Goal: Task Accomplishment & Management: Manage account settings

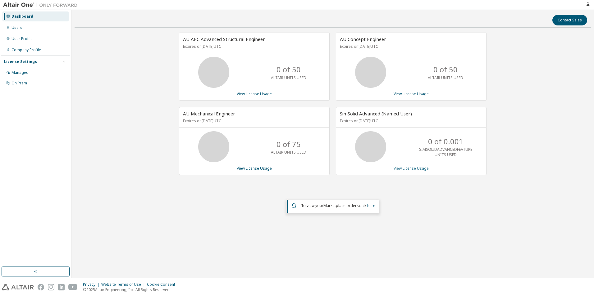
click at [412, 169] on link "View License Usage" at bounding box center [410, 168] width 35 height 5
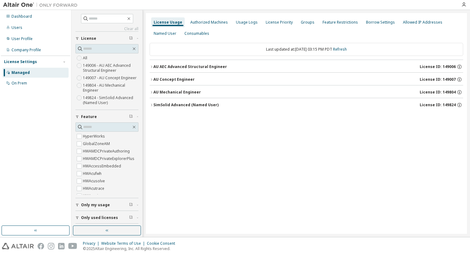
click at [152, 104] on icon "button" at bounding box center [152, 105] width 4 height 4
click at [284, 153] on div "License Usage Authorized Machines Usage Logs License Priority Groups Feature Re…" at bounding box center [306, 123] width 321 height 221
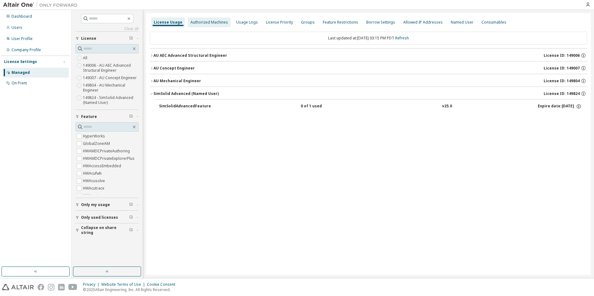
click at [214, 25] on div "Authorized Machines" at bounding box center [209, 22] width 43 height 10
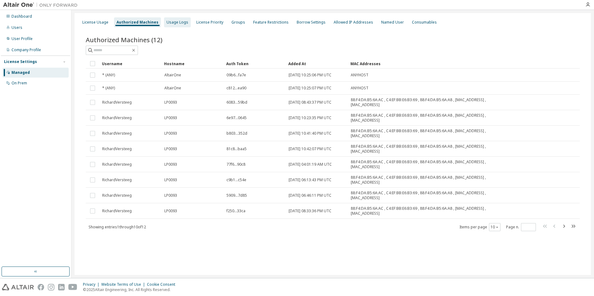
click at [173, 20] on div "Usage Logs" at bounding box center [177, 22] width 22 height 5
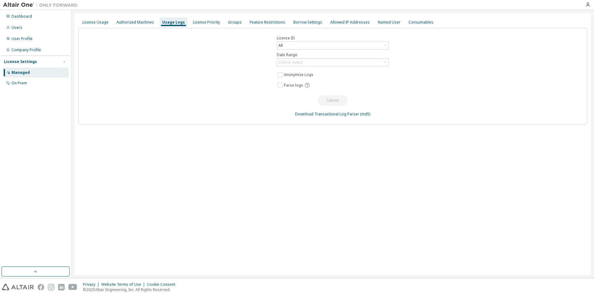
click at [168, 25] on div "Usage Logs" at bounding box center [174, 22] width 28 height 10
click at [201, 23] on div "License Priority" at bounding box center [206, 22] width 27 height 5
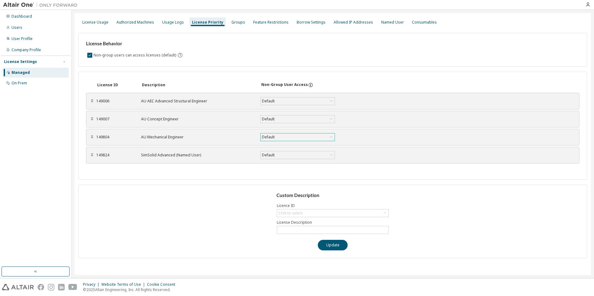
click at [294, 135] on div "Default" at bounding box center [298, 137] width 74 height 7
click at [201, 170] on div "License ID Description Non-Group User Access ⠿ 149006 AU AEC Advanced Structura…" at bounding box center [332, 126] width 509 height 108
click at [207, 217] on div "Custom Description Licence ID Click to select License Description Update" at bounding box center [332, 222] width 509 height 74
click at [261, 19] on div "Feature Restrictions" at bounding box center [271, 22] width 40 height 10
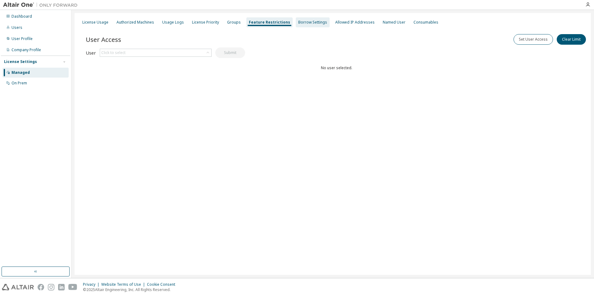
click at [304, 22] on div "Borrow Settings" at bounding box center [312, 22] width 29 height 5
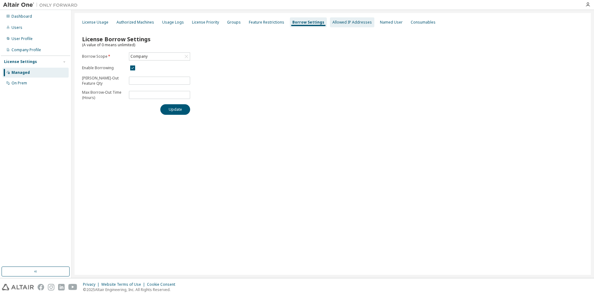
click at [344, 19] on div "Allowed IP Addresses" at bounding box center [352, 22] width 44 height 10
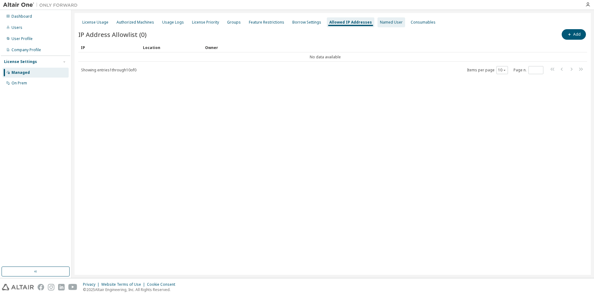
click at [380, 21] on div "Named User" at bounding box center [391, 22] width 23 height 5
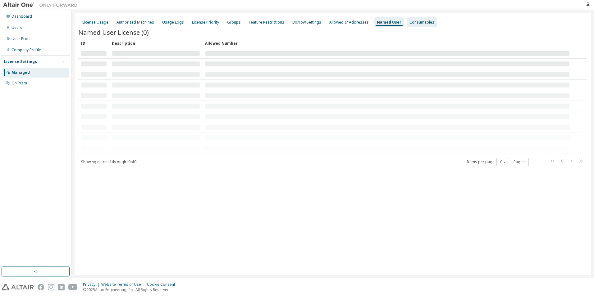
click at [415, 21] on div "Consumables" at bounding box center [421, 22] width 25 height 5
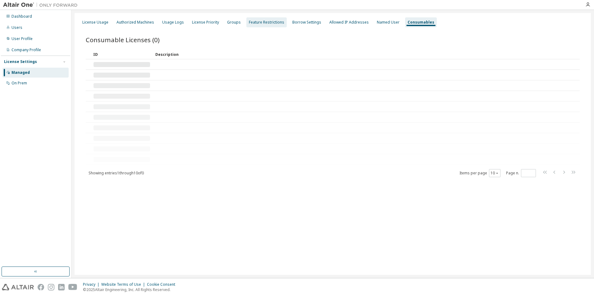
click at [280, 24] on div "Feature Restrictions" at bounding box center [266, 22] width 40 height 10
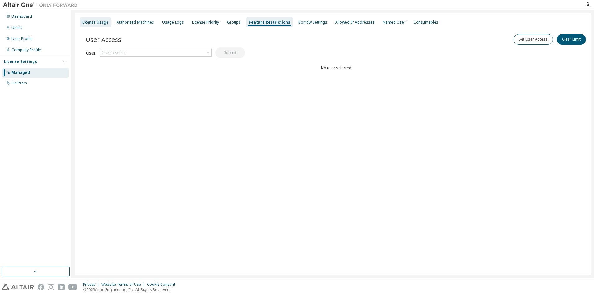
click at [99, 21] on div "License Usage" at bounding box center [95, 22] width 26 height 5
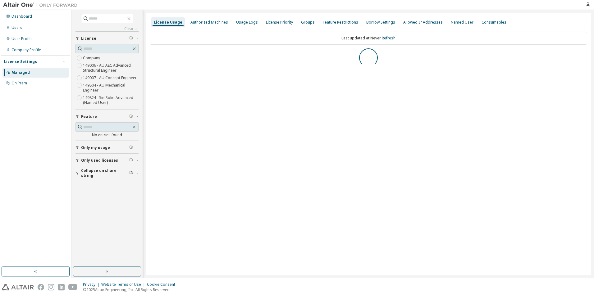
click at [38, 129] on div "Dashboard Users User Profile Company Profile License Settings Managed On Prem" at bounding box center [35, 138] width 69 height 255
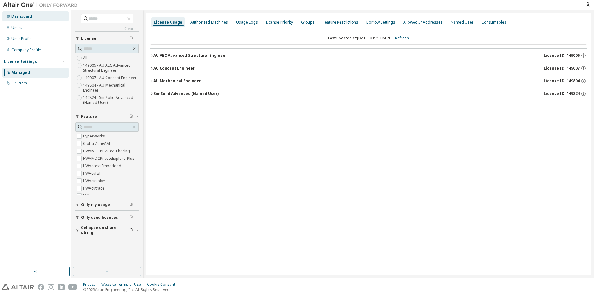
click at [29, 21] on div "Dashboard" at bounding box center [35, 16] width 66 height 10
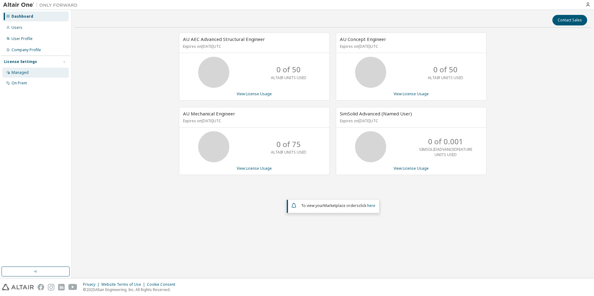
click at [21, 75] on div "Managed" at bounding box center [19, 72] width 17 height 5
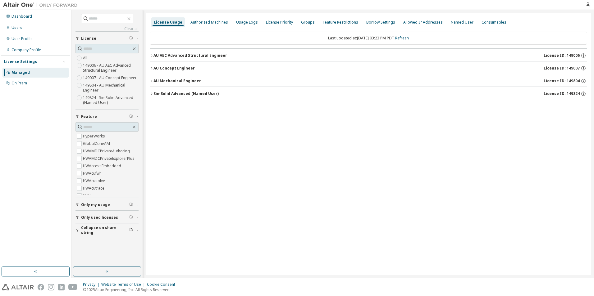
click at [171, 95] on div "SimSolid Advanced (Named User)" at bounding box center [185, 93] width 65 height 5
click at [172, 105] on div "SimSolidAdvancedFeature" at bounding box center [187, 107] width 56 height 6
click at [156, 103] on div "SimSolidAdvancedFeature 0 of 1 used v25.0 Expire date: [DATE]" at bounding box center [368, 105] width 426 height 13
click at [178, 108] on div "SimSolidAdvancedFeature" at bounding box center [187, 107] width 56 height 6
click at [569, 107] on div "Expire date: [DATE]" at bounding box center [560, 107] width 44 height 6
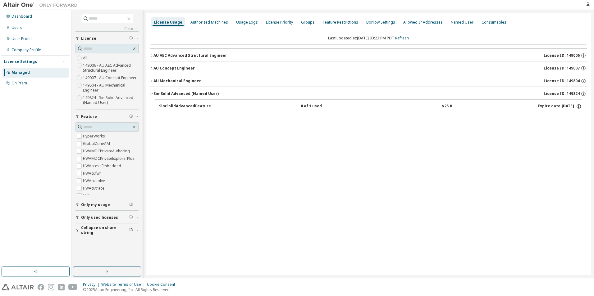
click at [578, 107] on icon "button" at bounding box center [579, 107] width 6 height 6
click at [151, 81] on icon "button" at bounding box center [152, 81] width 4 height 4
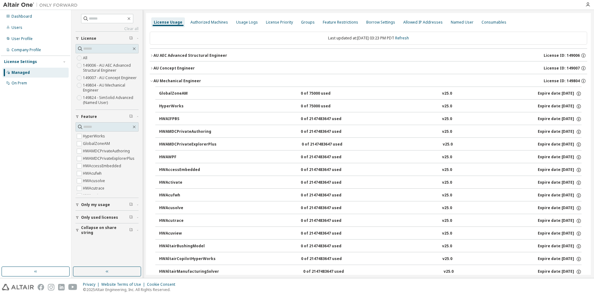
click at [152, 81] on icon "button" at bounding box center [152, 81] width 4 height 4
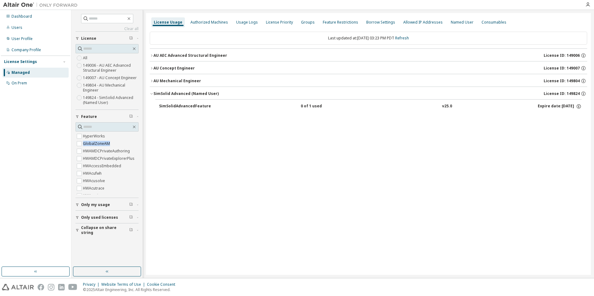
scroll to position [0, 9]
drag, startPoint x: 135, startPoint y: 135, endPoint x: 137, endPoint y: 162, distance: 27.4
click at [137, 162] on div "HyperWorks GlobalZoneAM HWAMDCPrivateAuthoring HWAMDCPrivateExplorerPlus HWAcce…" at bounding box center [106, 164] width 63 height 62
drag, startPoint x: 137, startPoint y: 162, endPoint x: 133, endPoint y: 143, distance: 19.6
click at [133, 143] on div "HyperWorks GlobalZoneAM HWAMDCPrivateAuthoring HWAMDCPrivateExplorerPlus HWAcce…" at bounding box center [106, 164] width 63 height 62
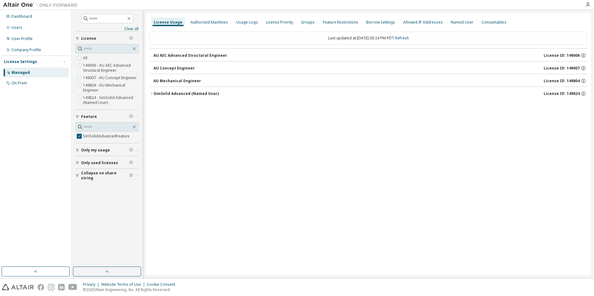
scroll to position [0, 0]
click at [152, 92] on icon "button" at bounding box center [152, 94] width 4 height 4
click at [175, 107] on div "SimSolidAdvancedFeature" at bounding box center [187, 107] width 56 height 6
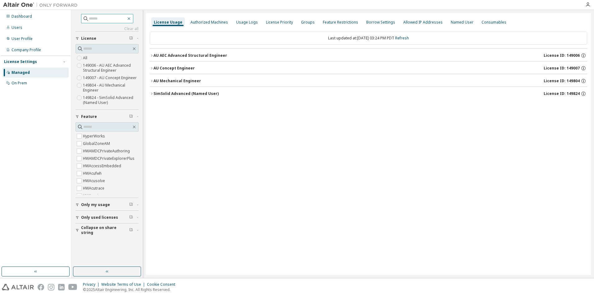
click at [131, 17] on icon "button" at bounding box center [128, 18] width 5 height 5
click at [20, 31] on div "Users" at bounding box center [35, 28] width 66 height 10
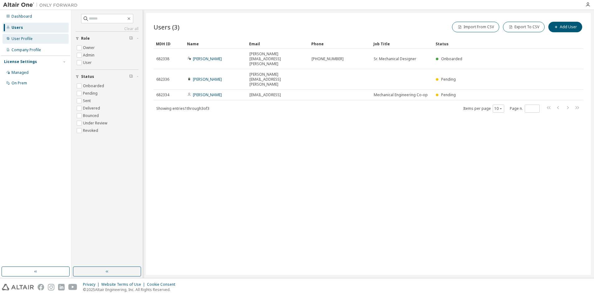
click at [23, 40] on div "User Profile" at bounding box center [21, 38] width 21 height 5
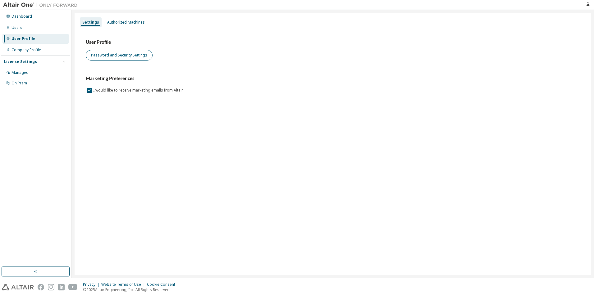
click at [129, 57] on button "Password and Security Settings" at bounding box center [119, 55] width 67 height 11
click at [125, 23] on div "Authorized Machines" at bounding box center [126, 22] width 38 height 5
